Goal: Transaction & Acquisition: Subscribe to service/newsletter

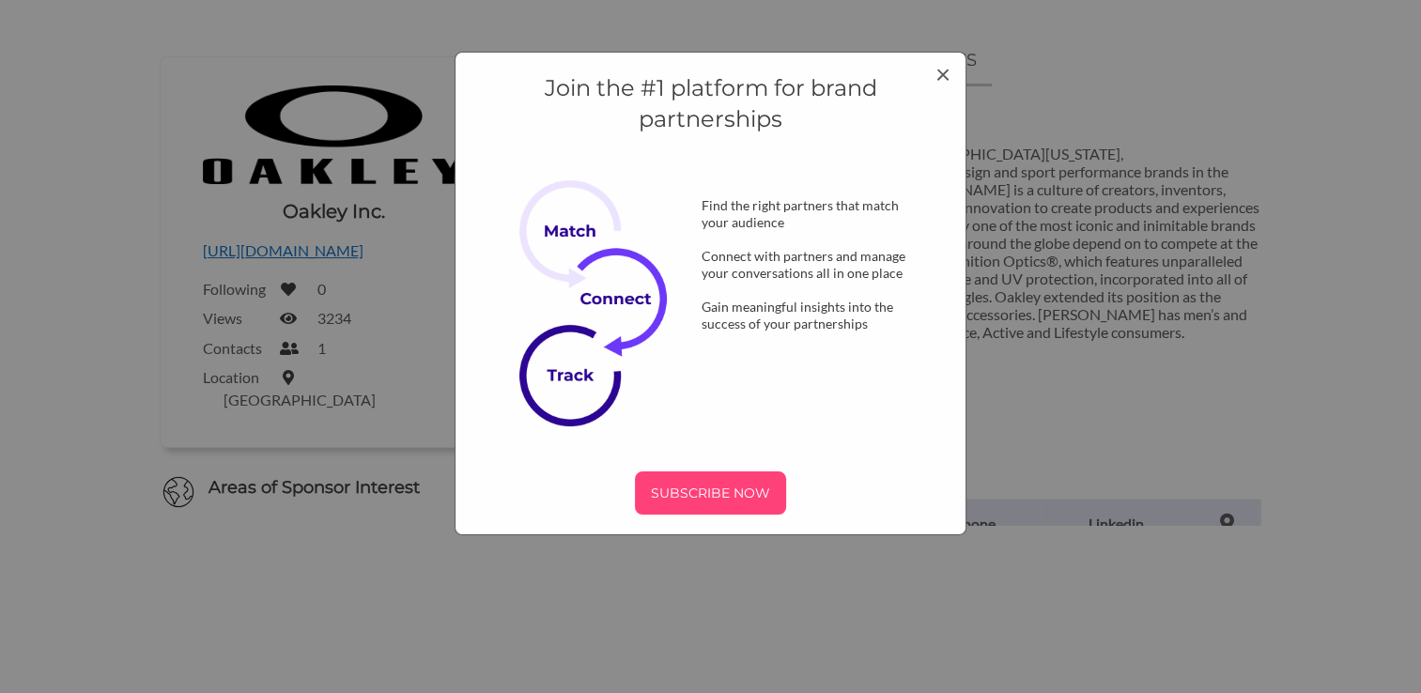
click at [726, 477] on div "SUBSCRIBE NOW" at bounding box center [710, 493] width 151 height 43
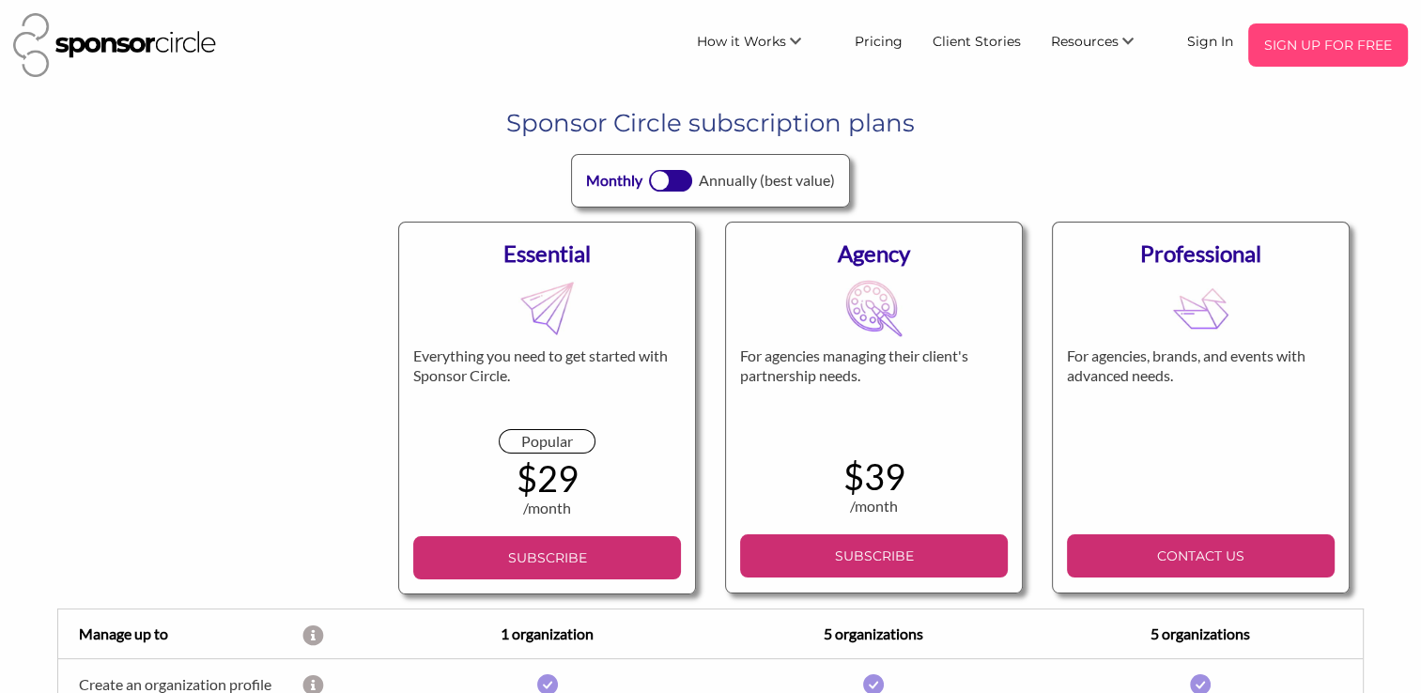
click at [1285, 57] on p "SIGN UP FOR FREE" at bounding box center [1328, 45] width 145 height 28
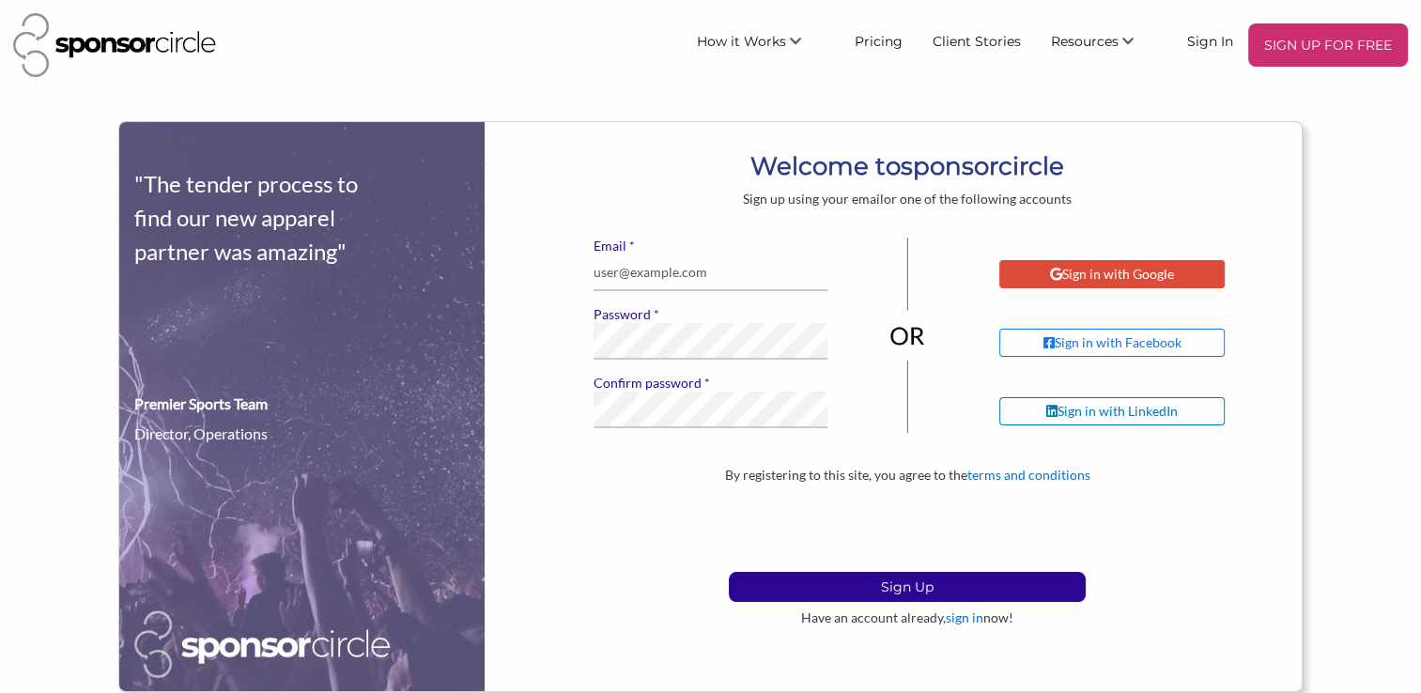
click at [1116, 279] on div "Sign in with Google" at bounding box center [1112, 274] width 124 height 17
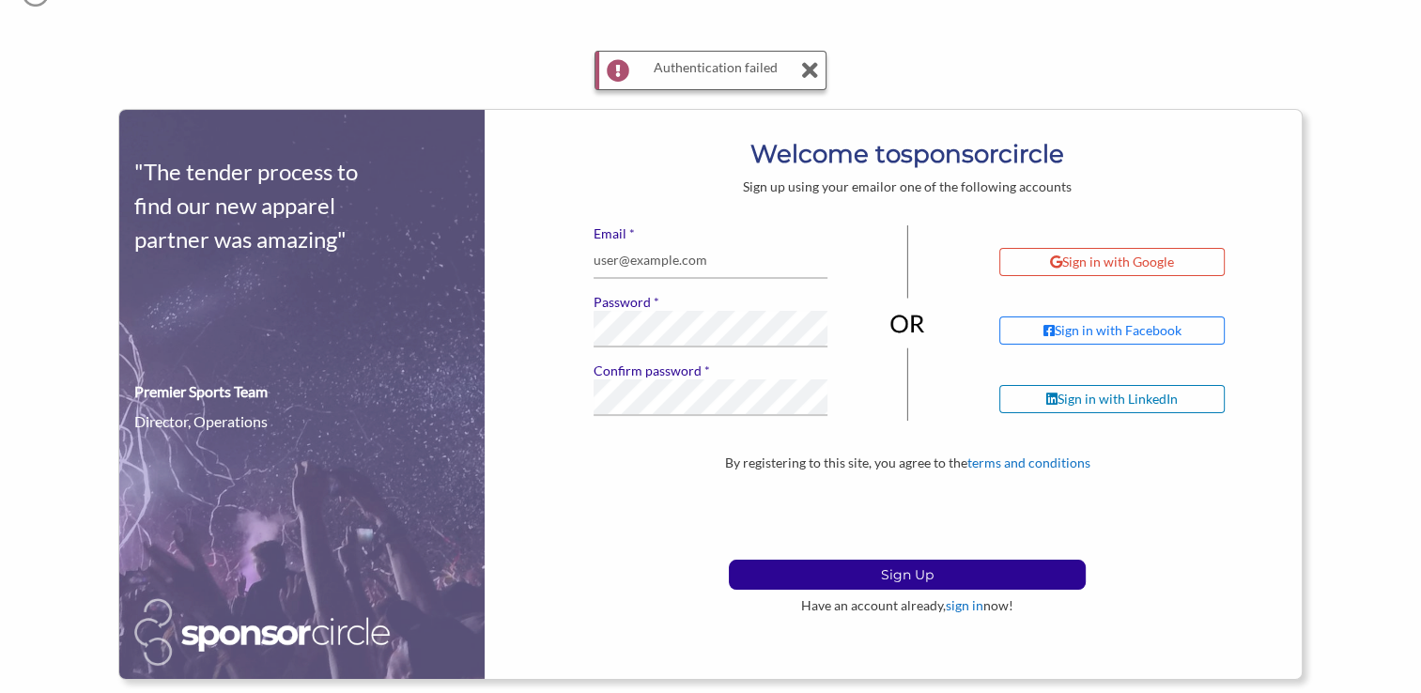
scroll to position [71, 0]
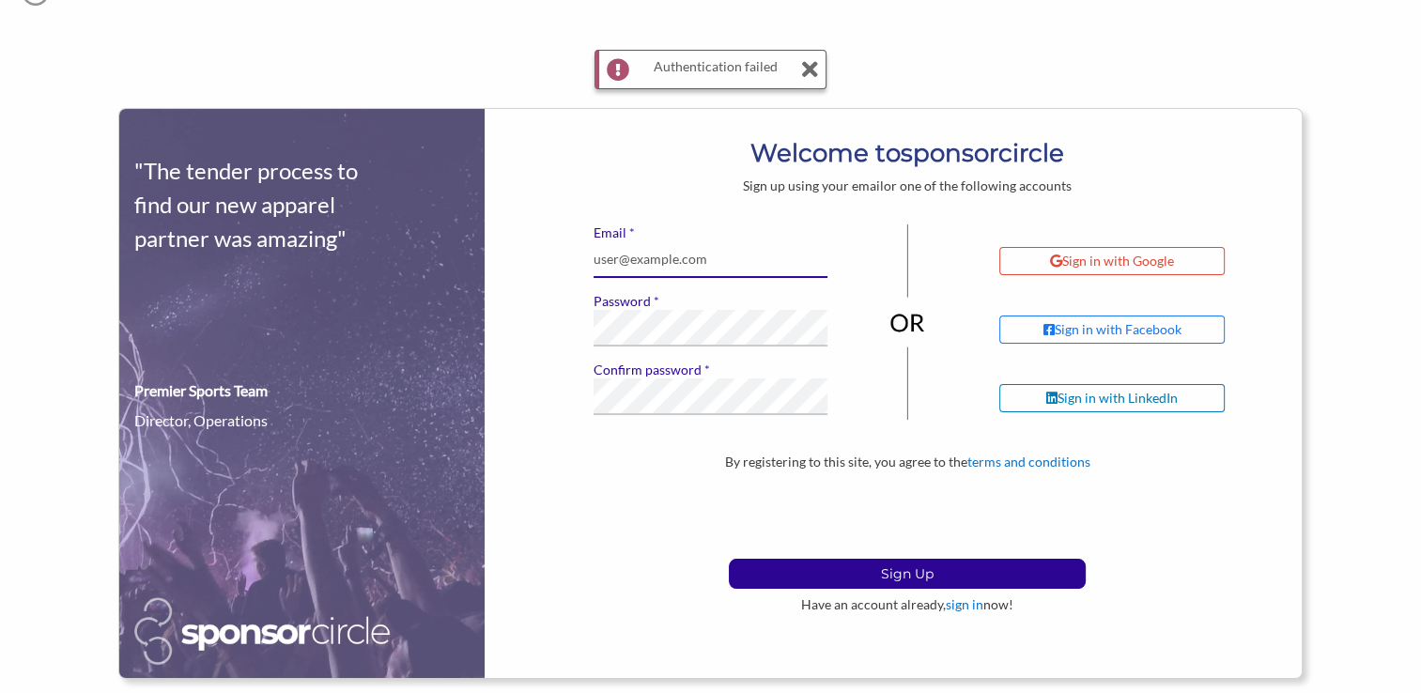
click at [643, 273] on input "* Email" at bounding box center [711, 259] width 235 height 37
type input "management@harlemeubank.co.uk"
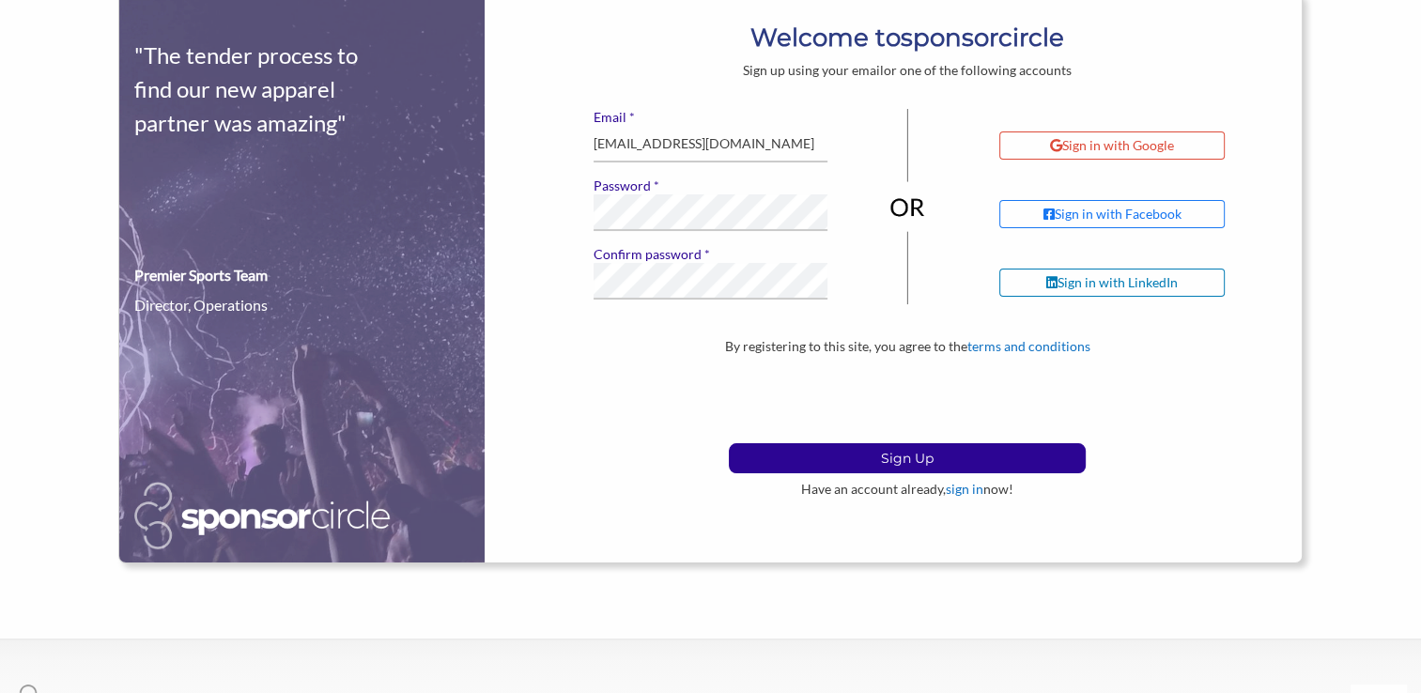
scroll to position [188, 0]
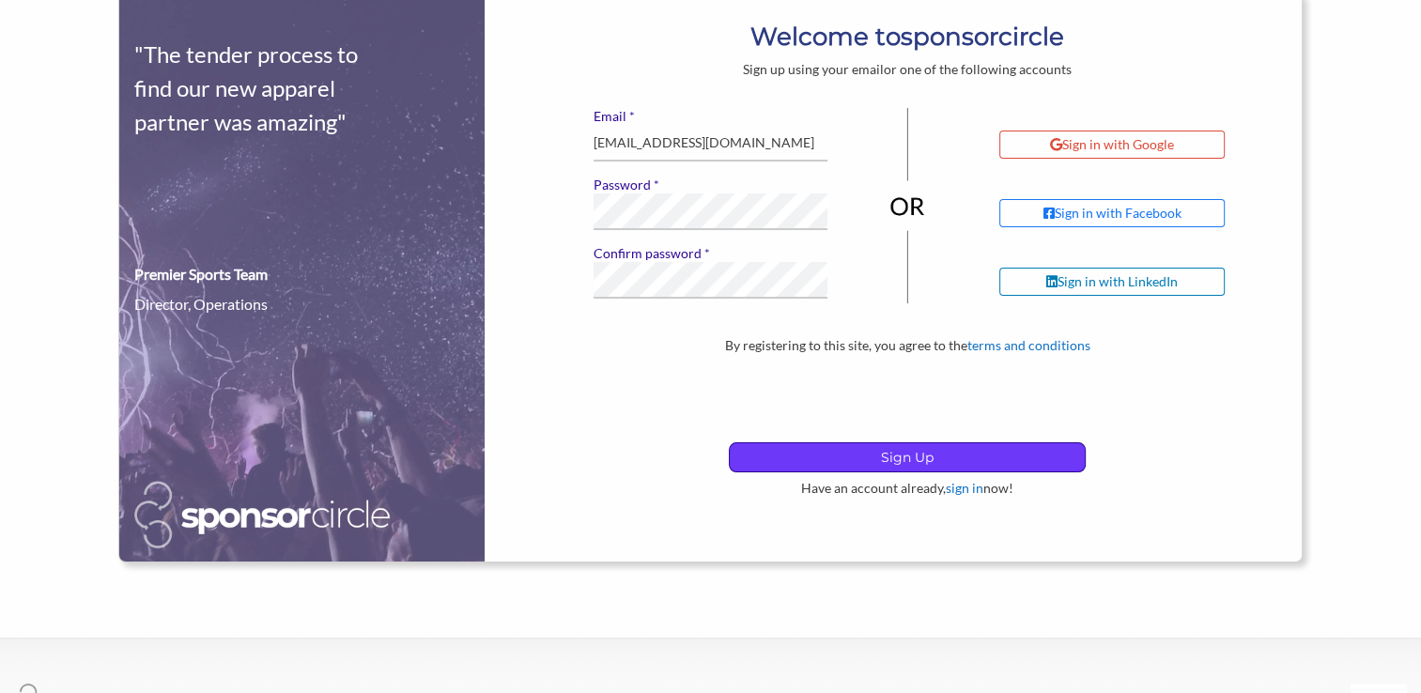
click at [836, 451] on p "Sign Up" at bounding box center [907, 457] width 355 height 28
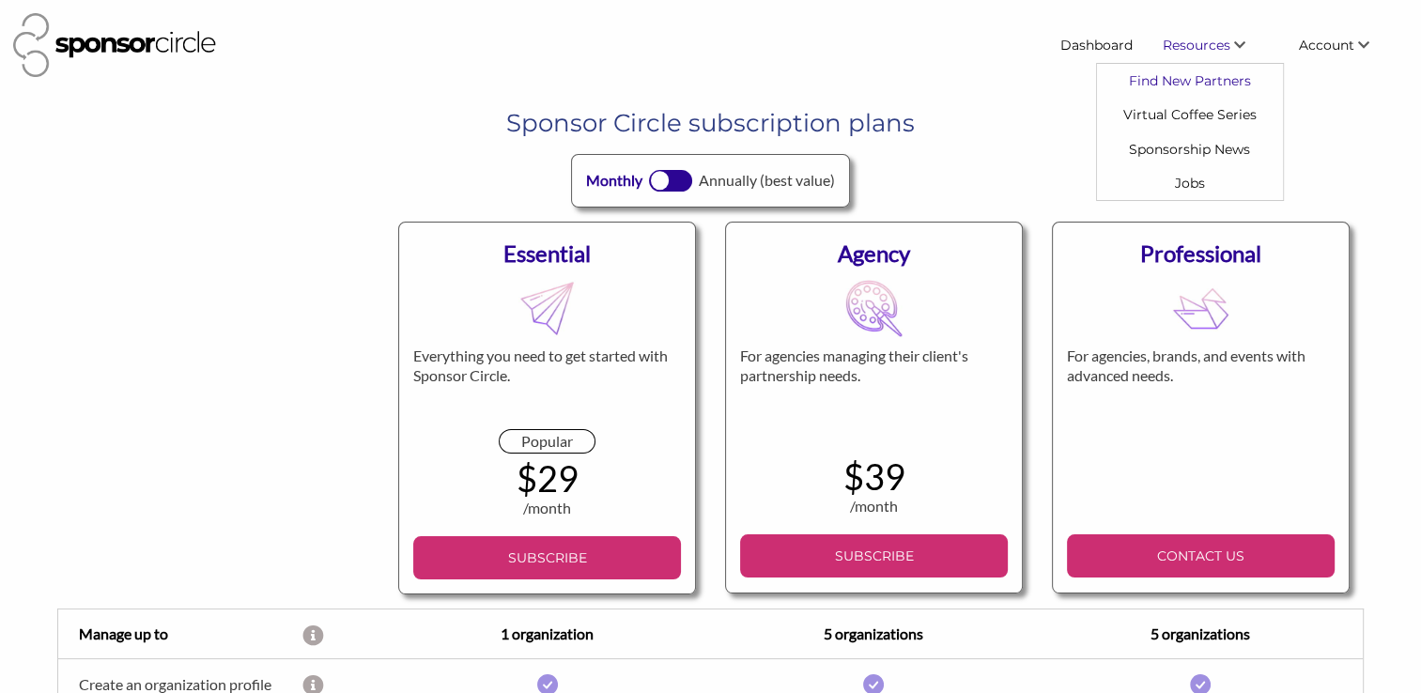
click at [1184, 83] on link "Find New Partners" at bounding box center [1190, 81] width 186 height 34
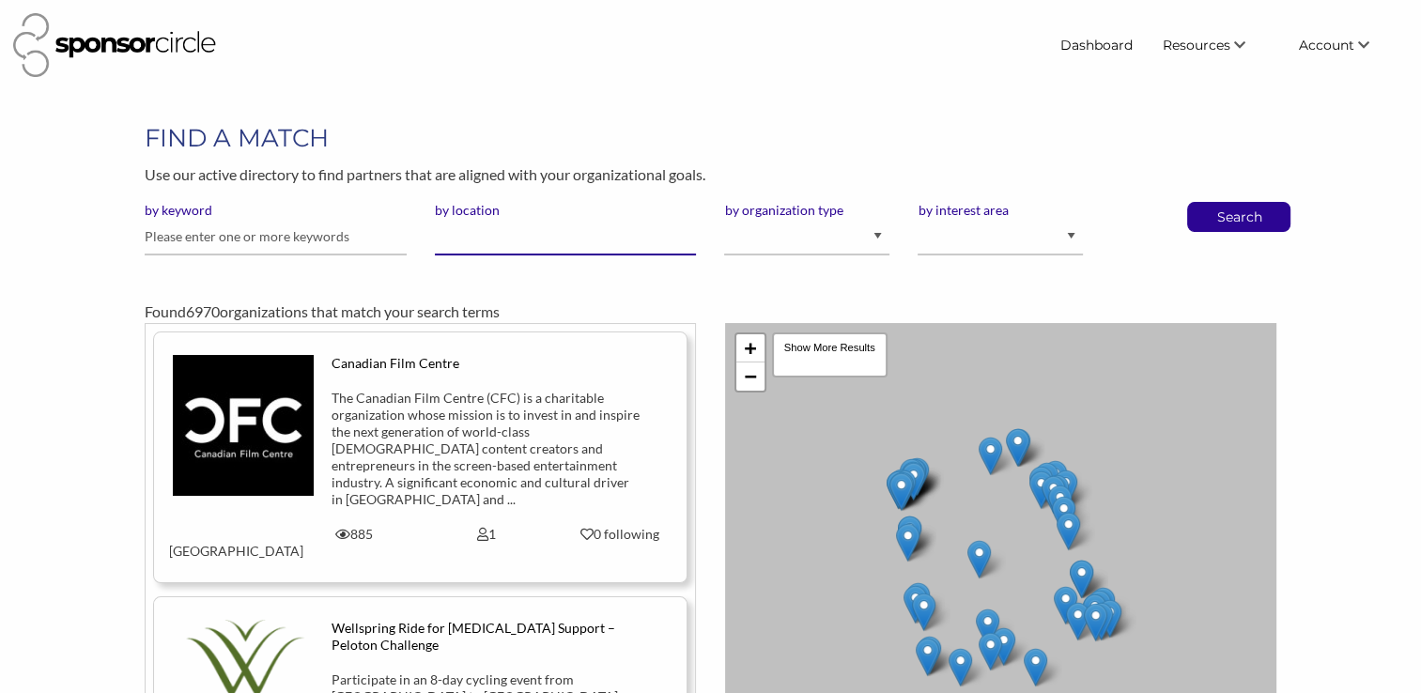
click at [588, 254] on input "by location" at bounding box center [566, 237] width 262 height 37
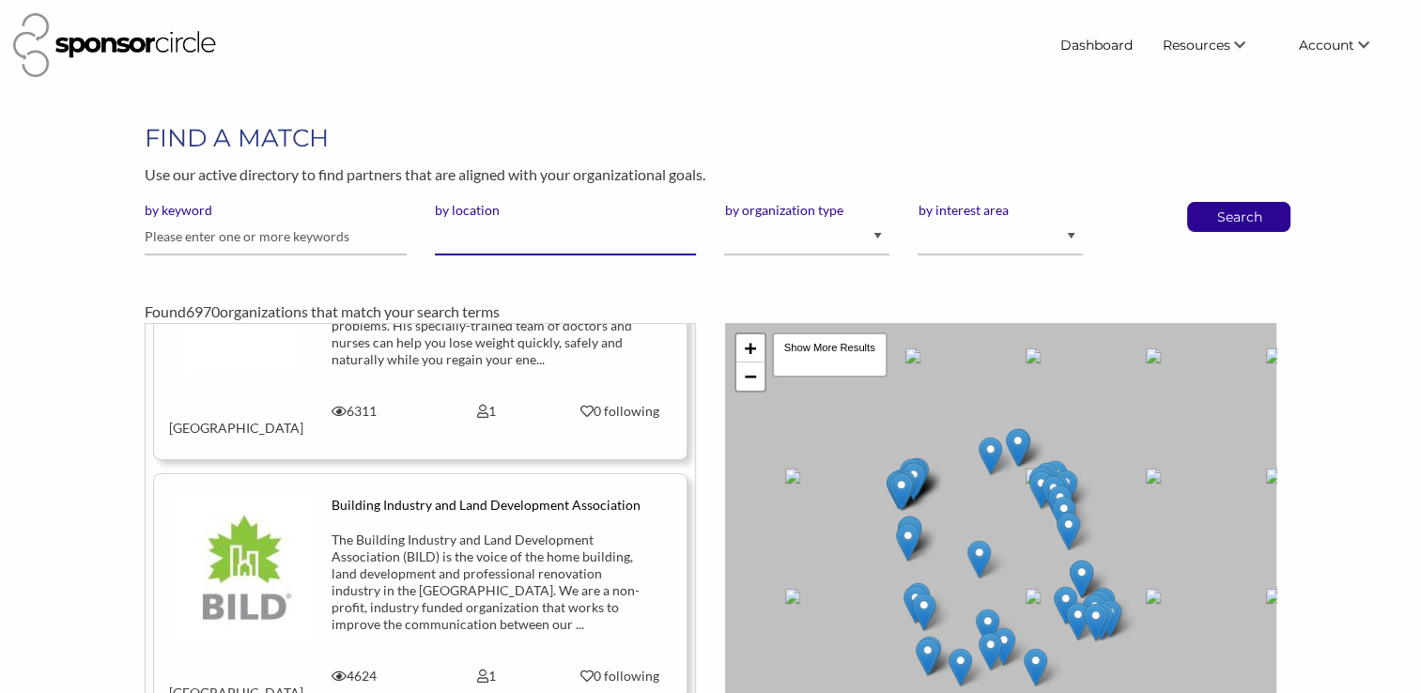
scroll to position [669, 0]
